Goal: Find specific page/section: Find specific page/section

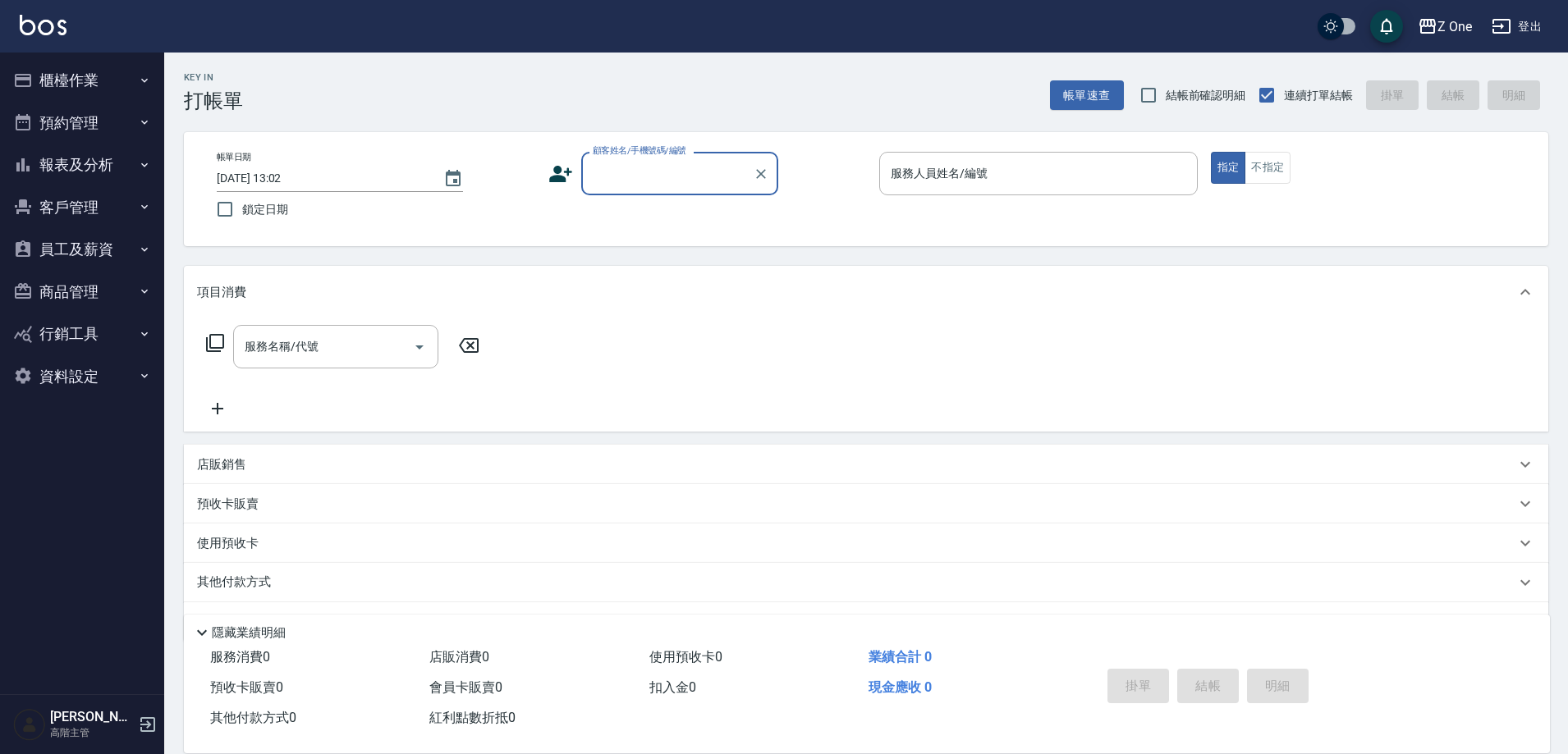
click at [151, 166] on button "報表及分析" at bounding box center [82, 165] width 151 height 43
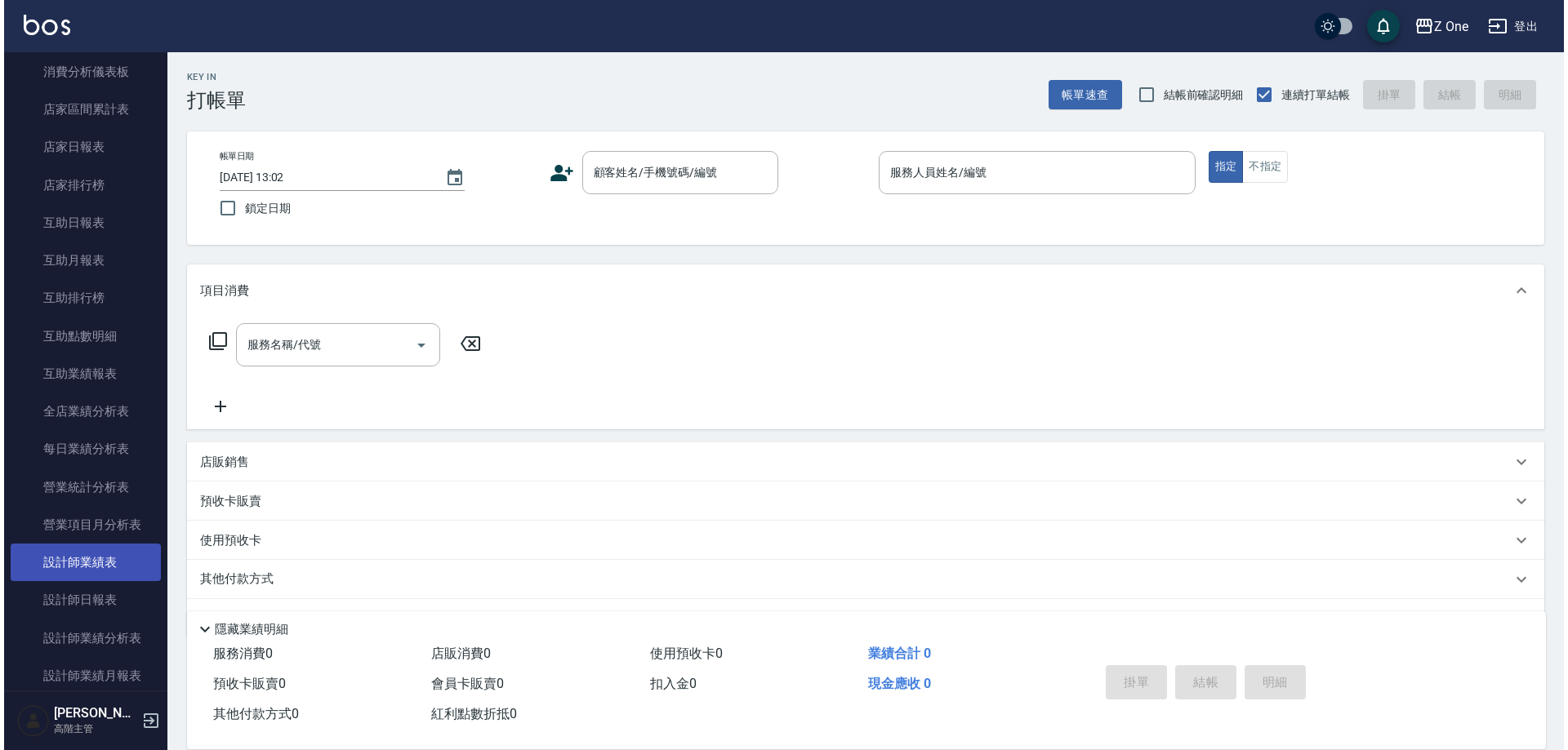
scroll to position [245, 0]
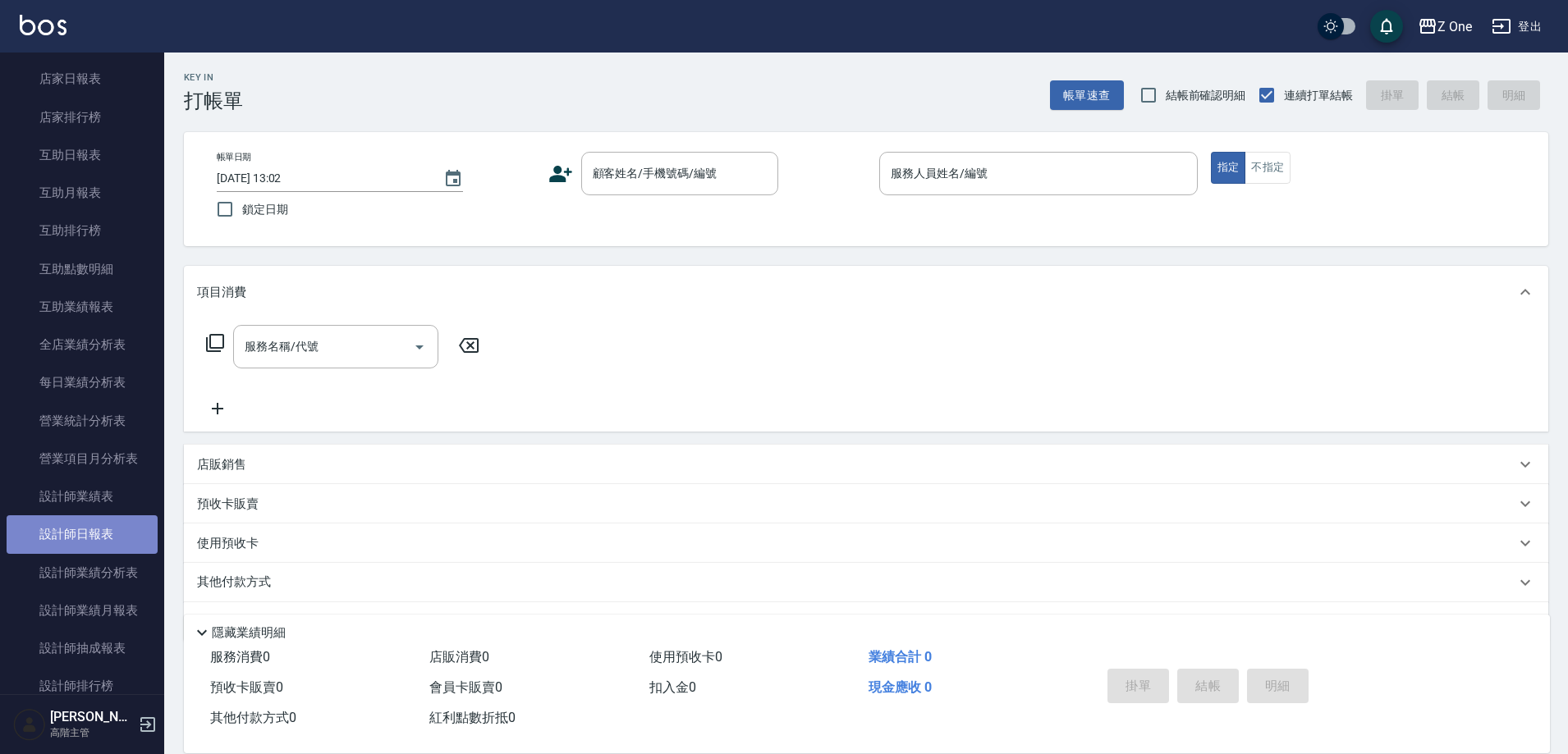
click at [96, 522] on link "設計師日報表" at bounding box center [82, 534] width 151 height 38
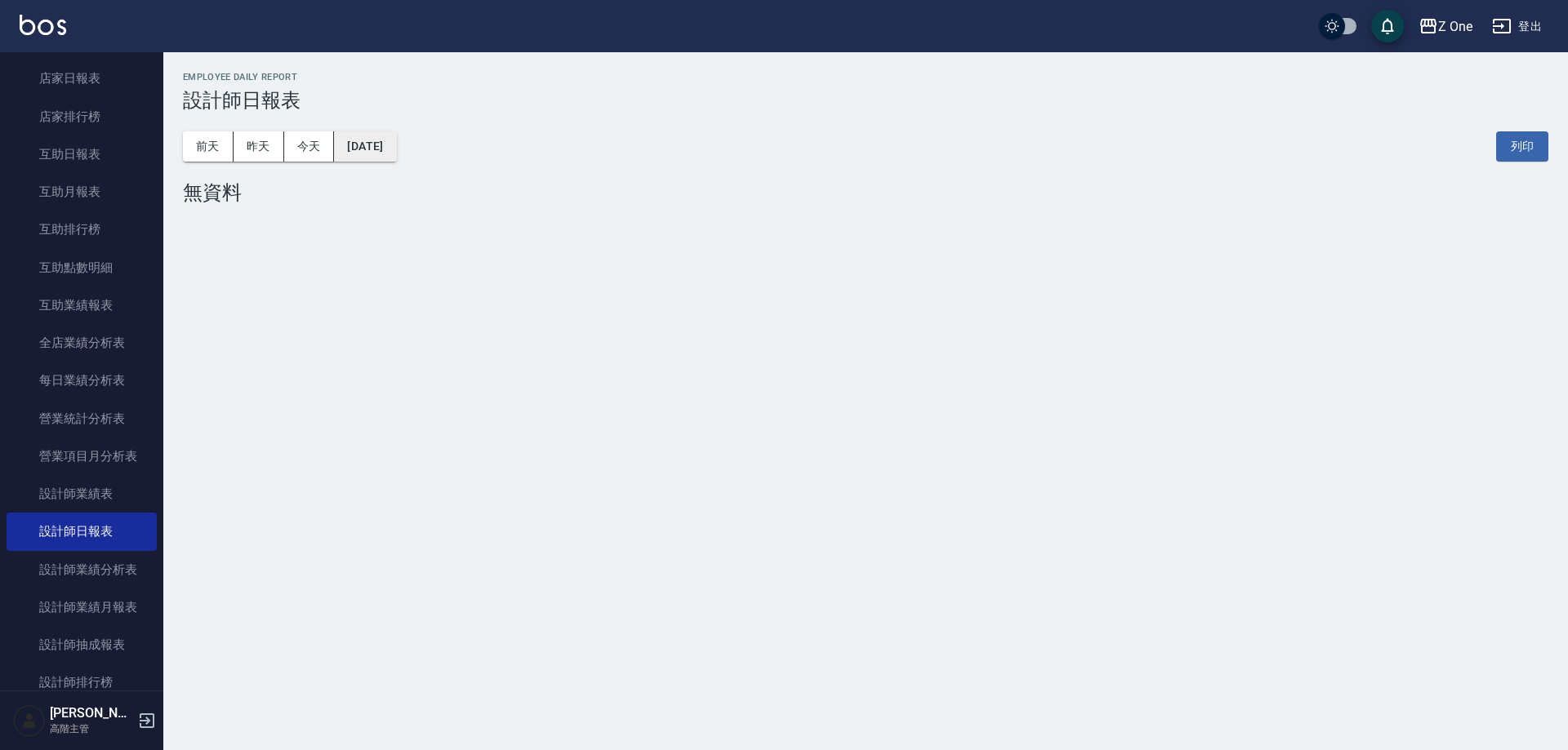
click at [370, 148] on button "[DATE]" at bounding box center [364, 146] width 62 height 30
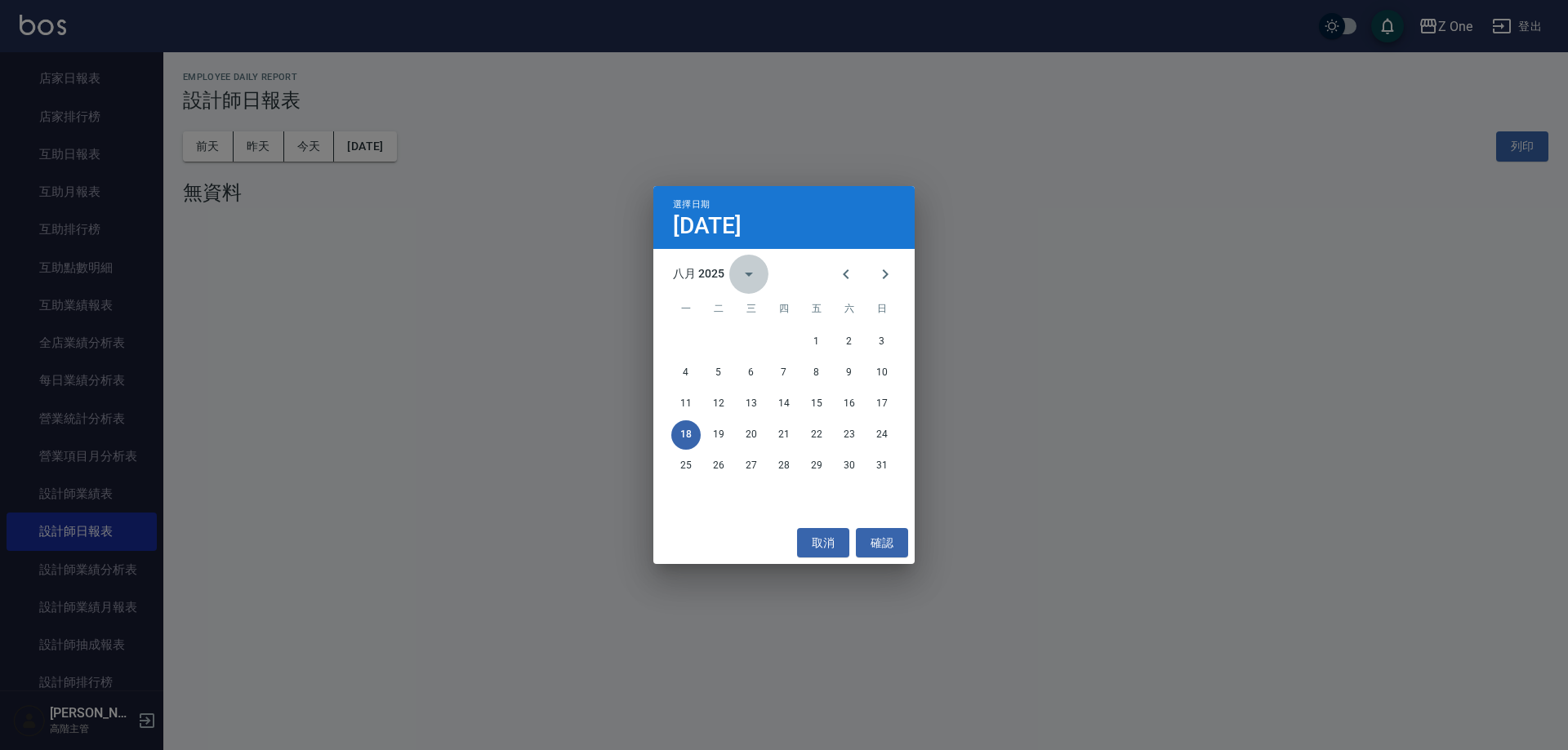
click at [757, 278] on icon "calendar view is open, switch to year view" at bounding box center [749, 274] width 20 height 20
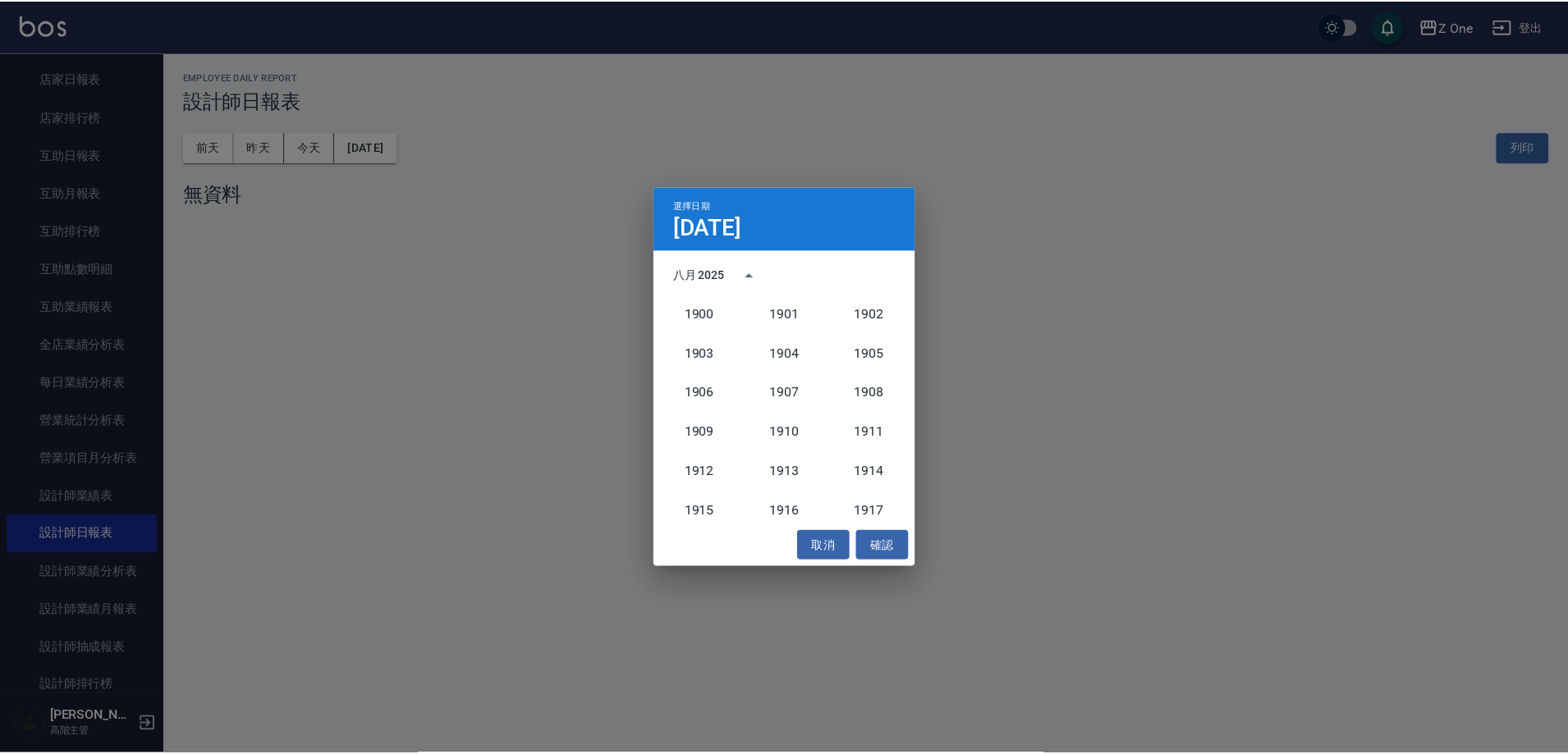
scroll to position [1520, 0]
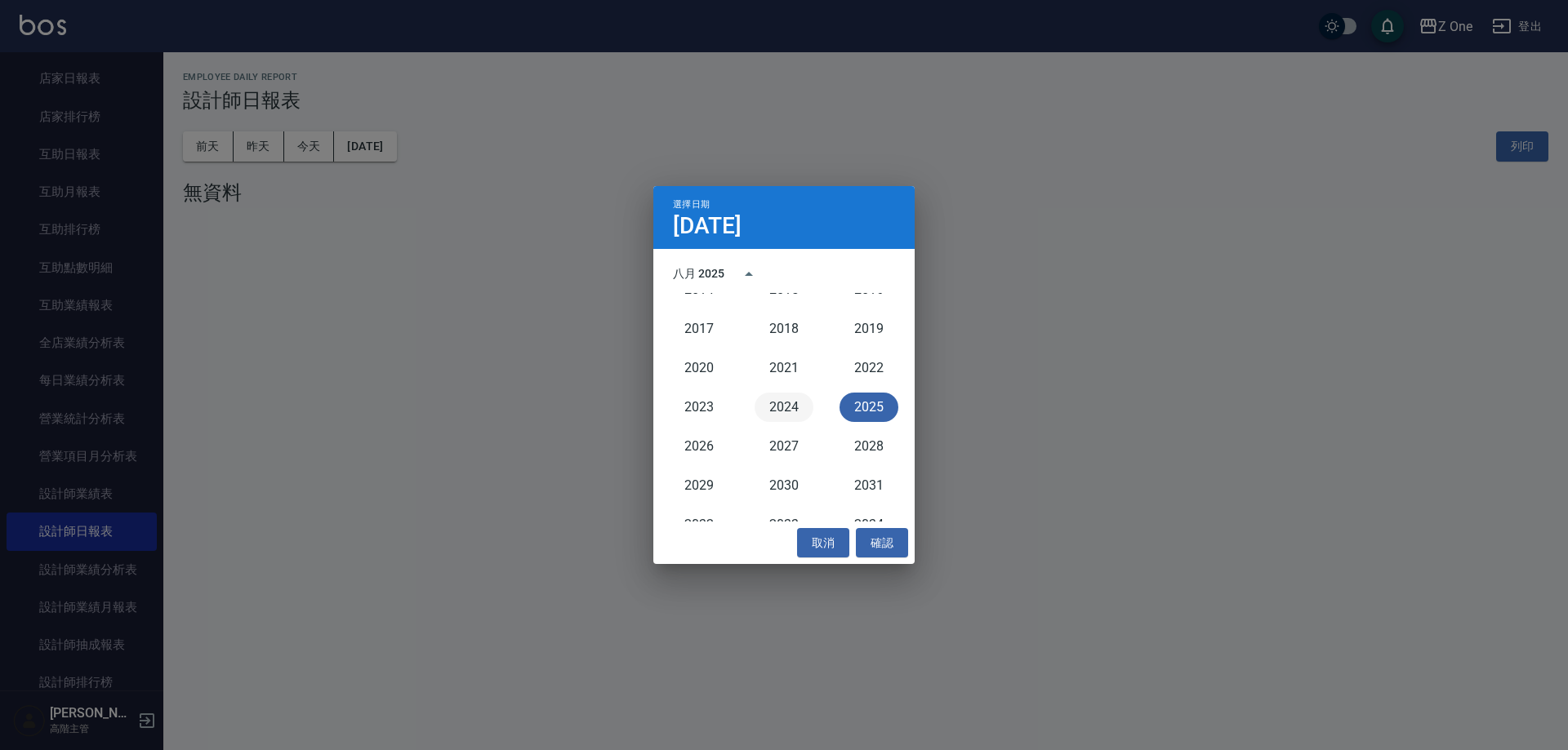
click at [772, 399] on button "2024" at bounding box center [784, 407] width 59 height 29
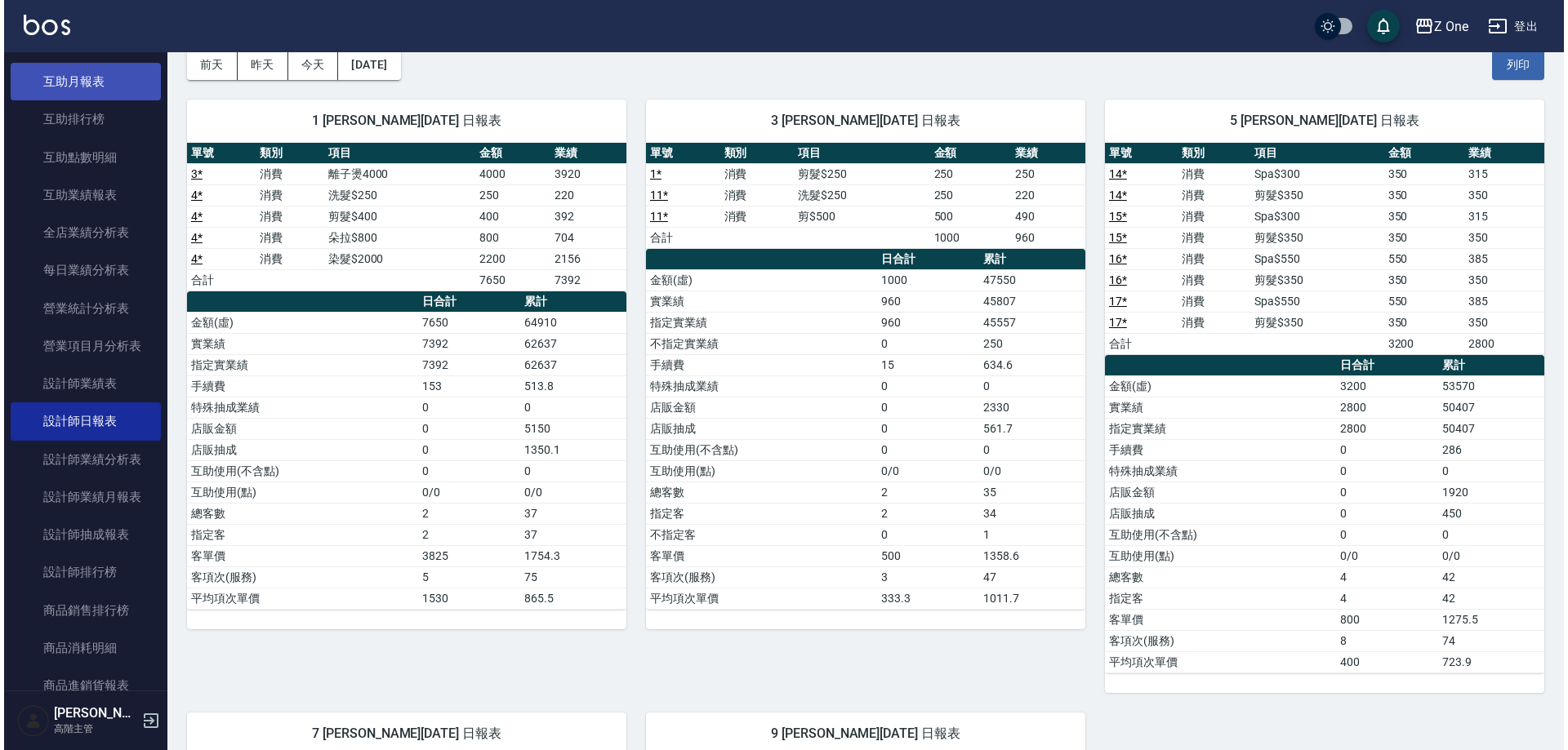
scroll to position [327, 0]
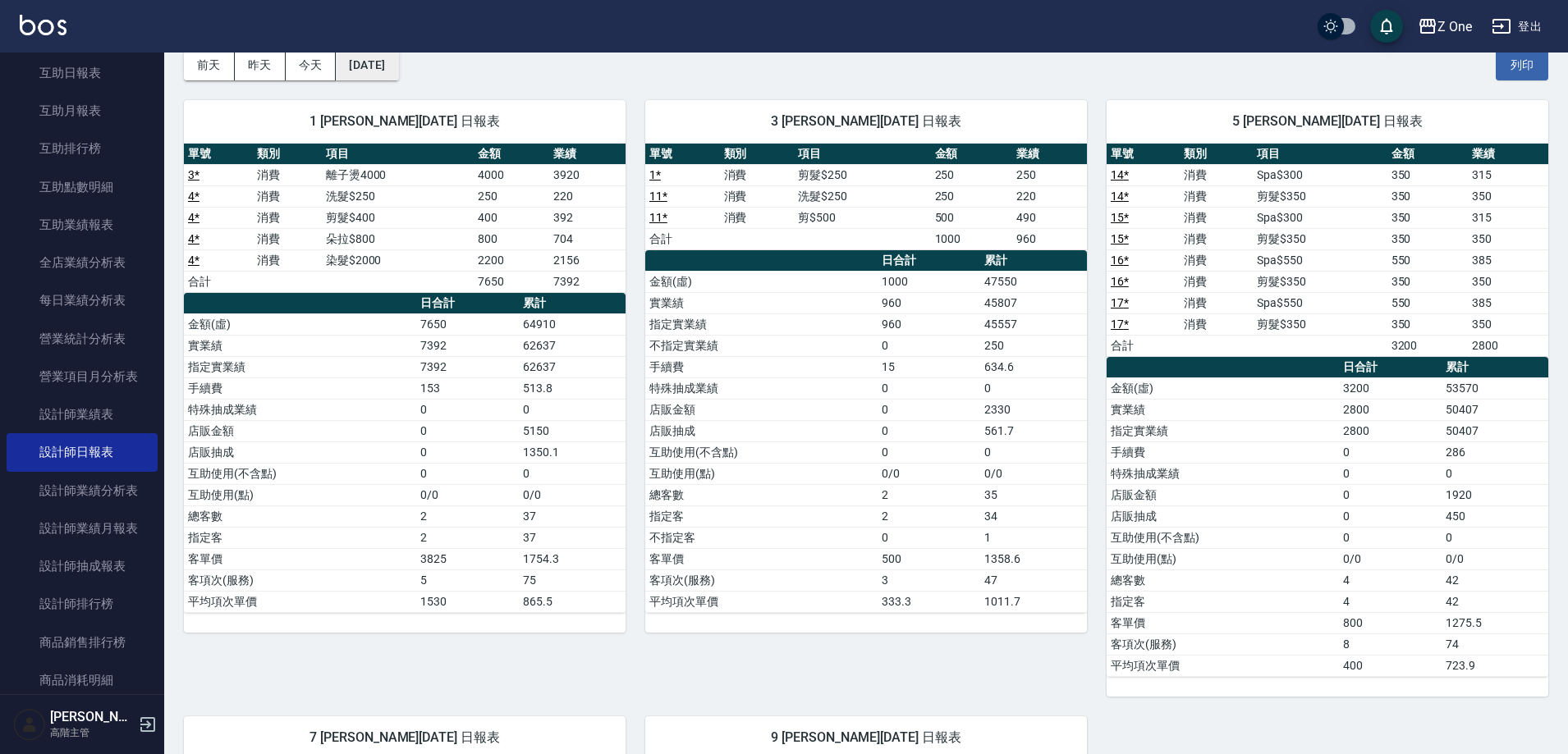
click at [398, 63] on button "[DATE]" at bounding box center [366, 64] width 63 height 30
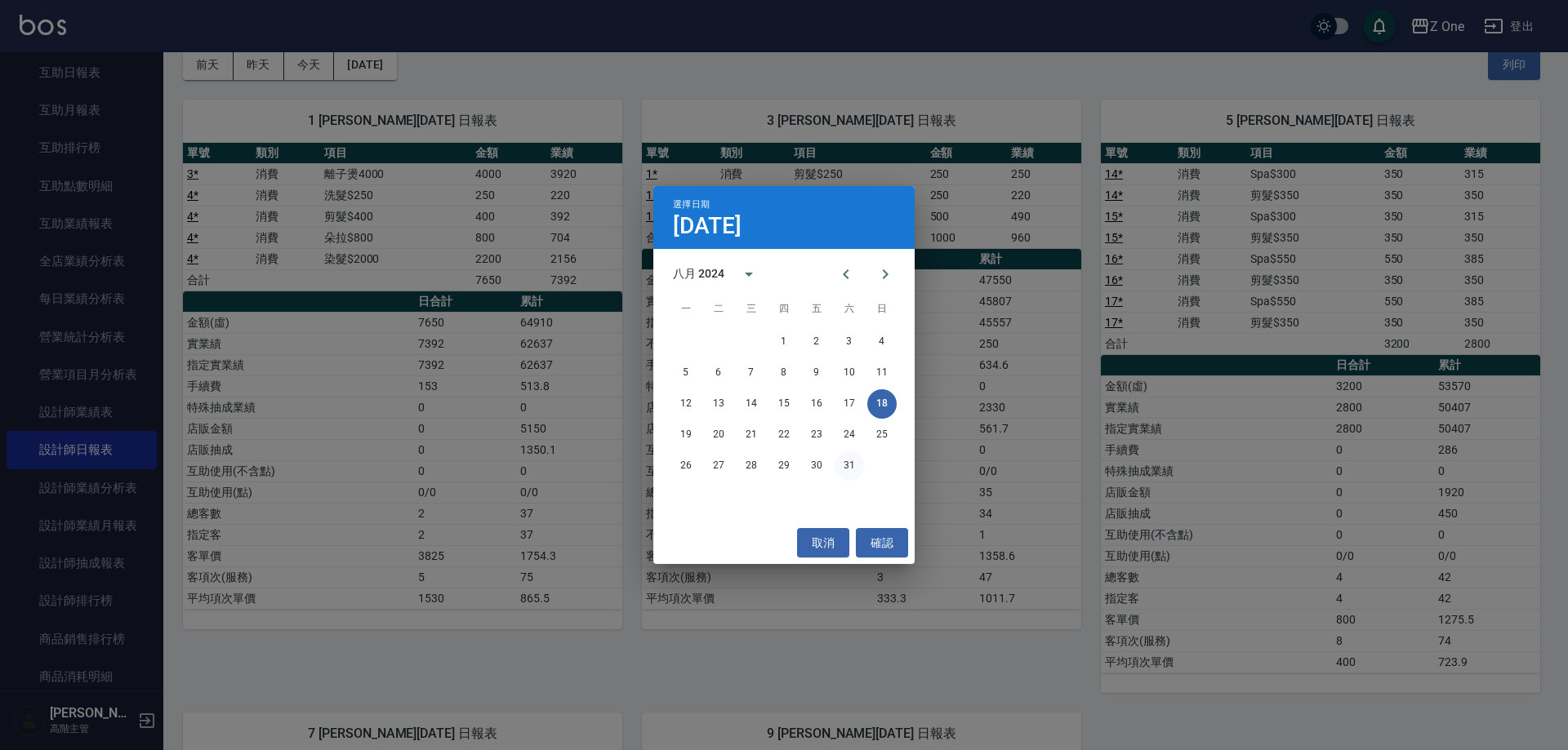
click at [843, 462] on button "31" at bounding box center [849, 466] width 29 height 29
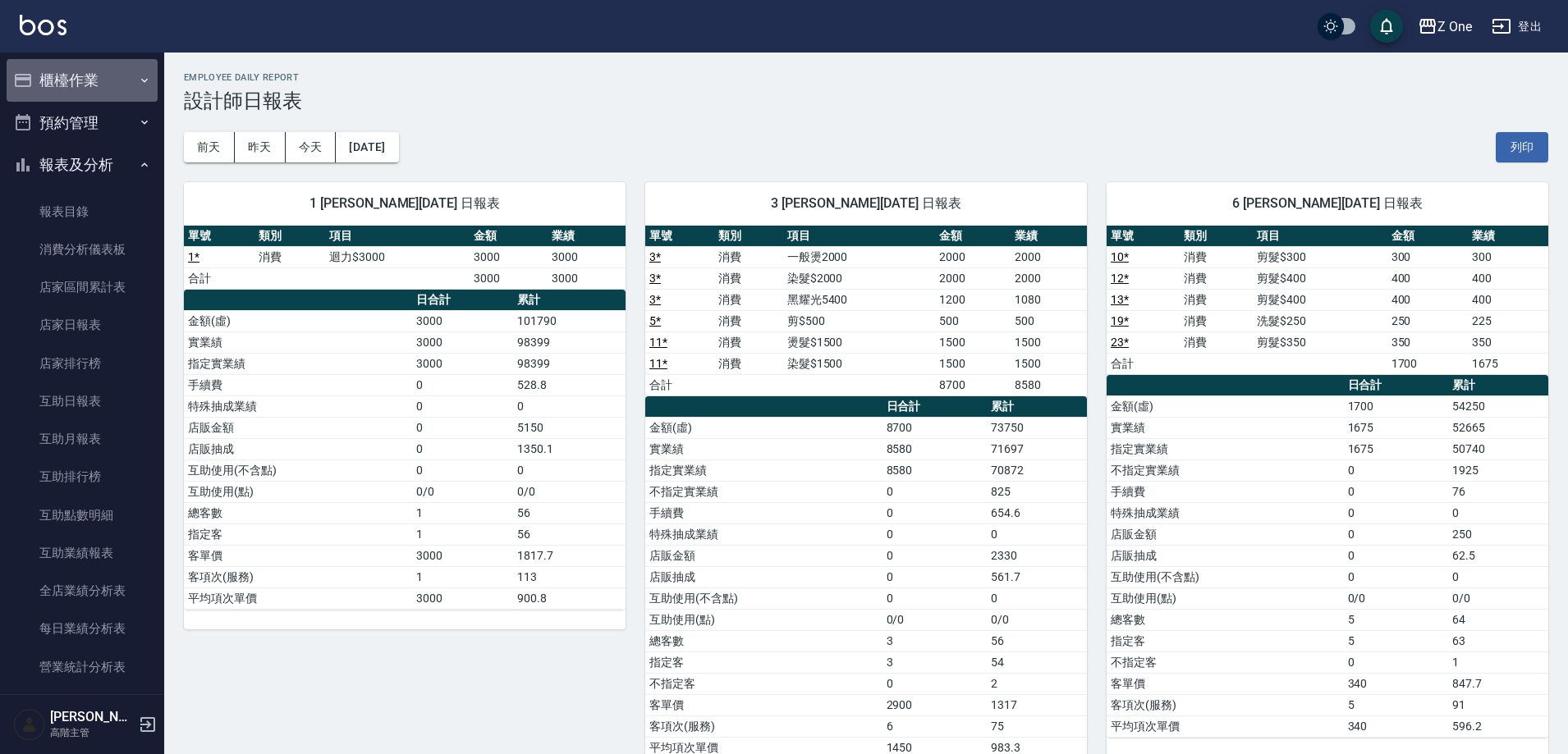
click at [141, 81] on icon "button" at bounding box center [144, 80] width 13 height 13
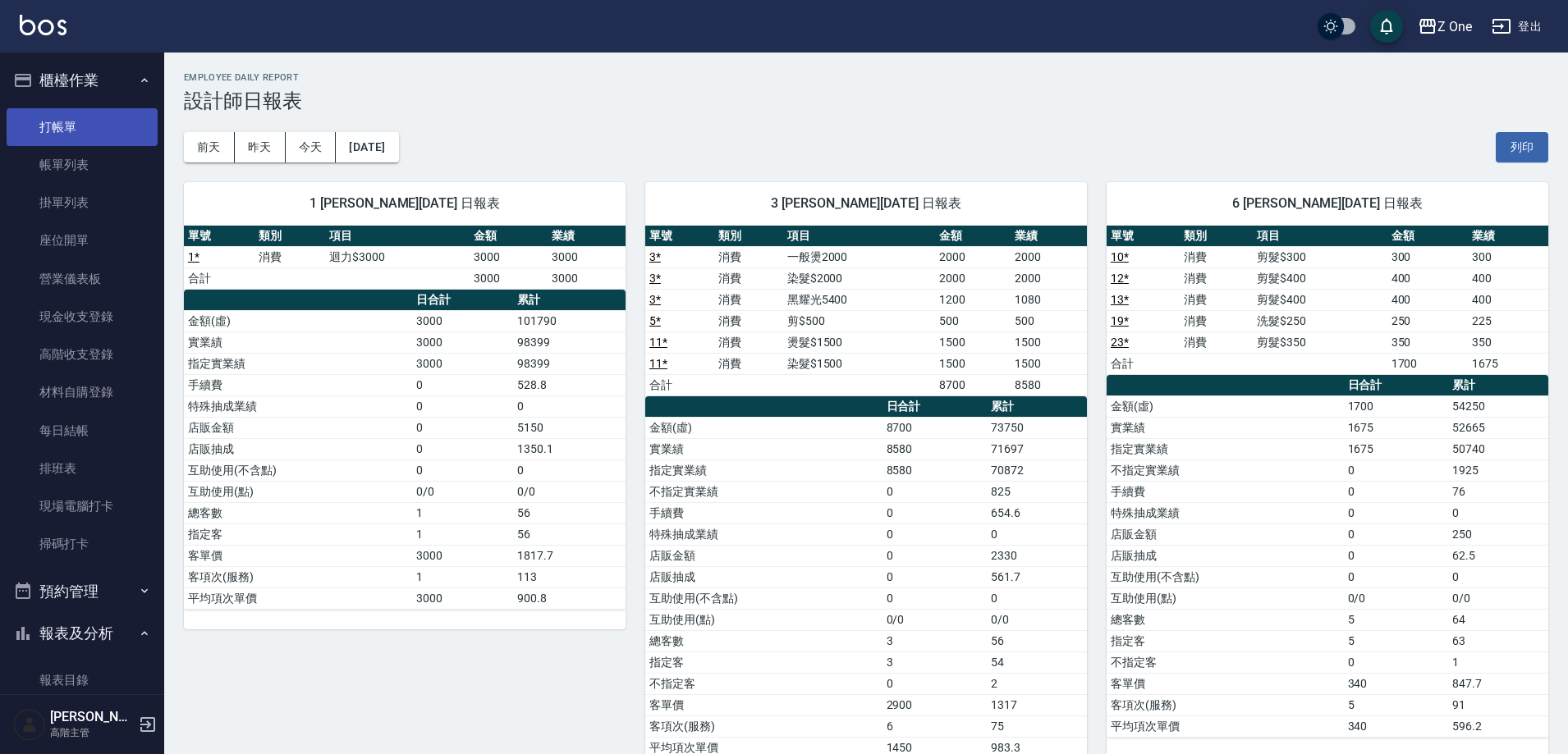
click at [87, 124] on link "打帳單" at bounding box center [82, 127] width 151 height 38
